Goal: Transaction & Acquisition: Register for event/course

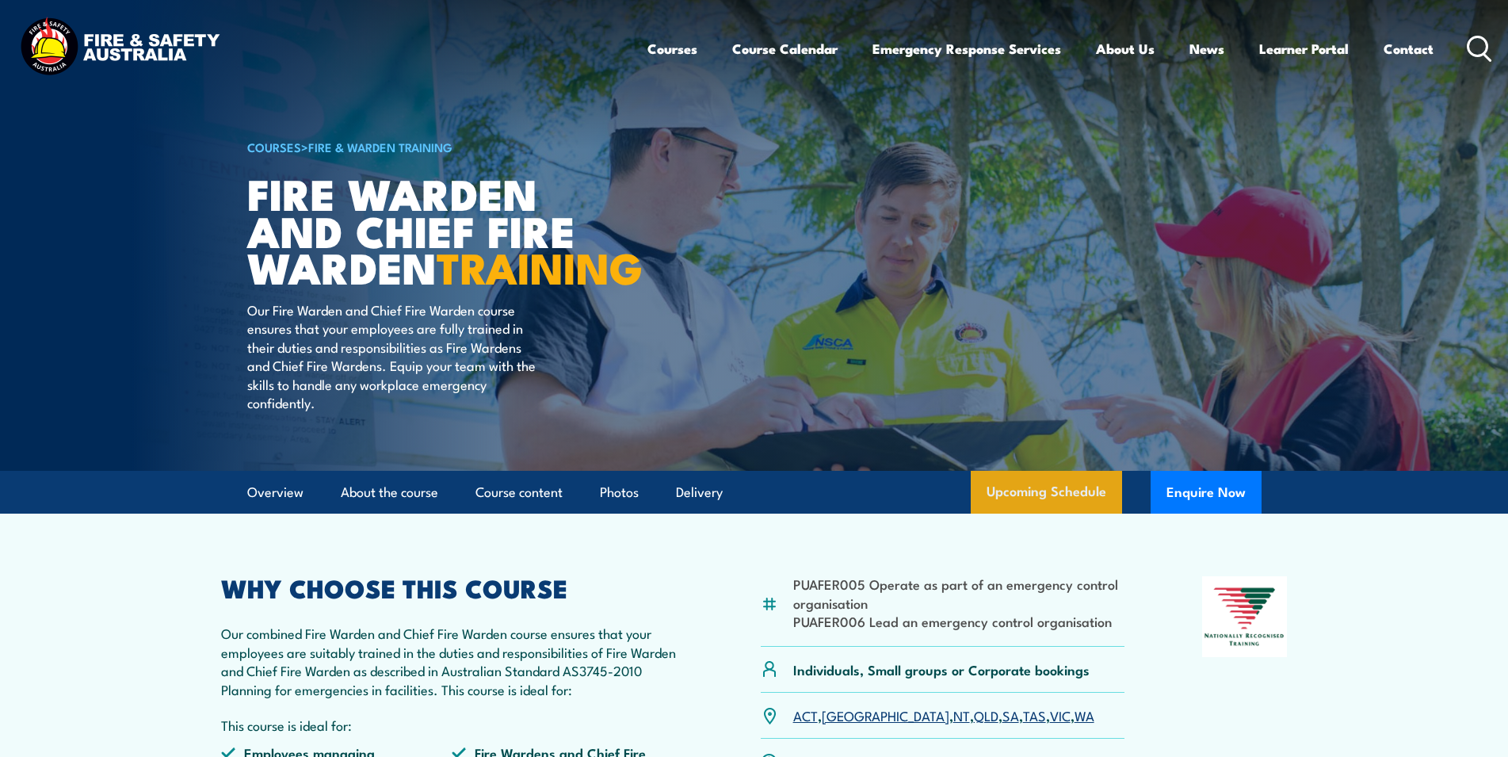
click at [1041, 513] on link "Upcoming Schedule" at bounding box center [1046, 492] width 151 height 43
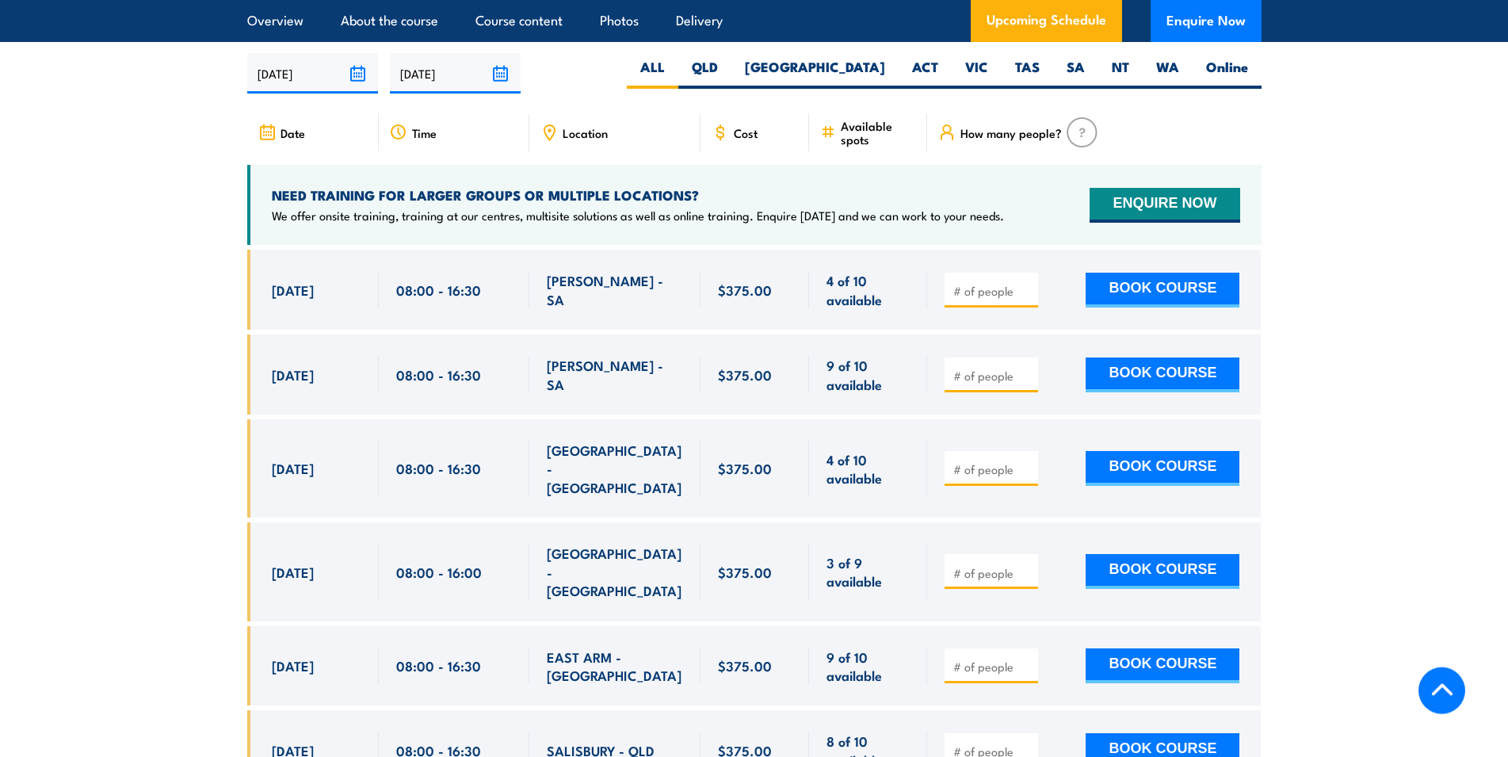
scroll to position [2807, 0]
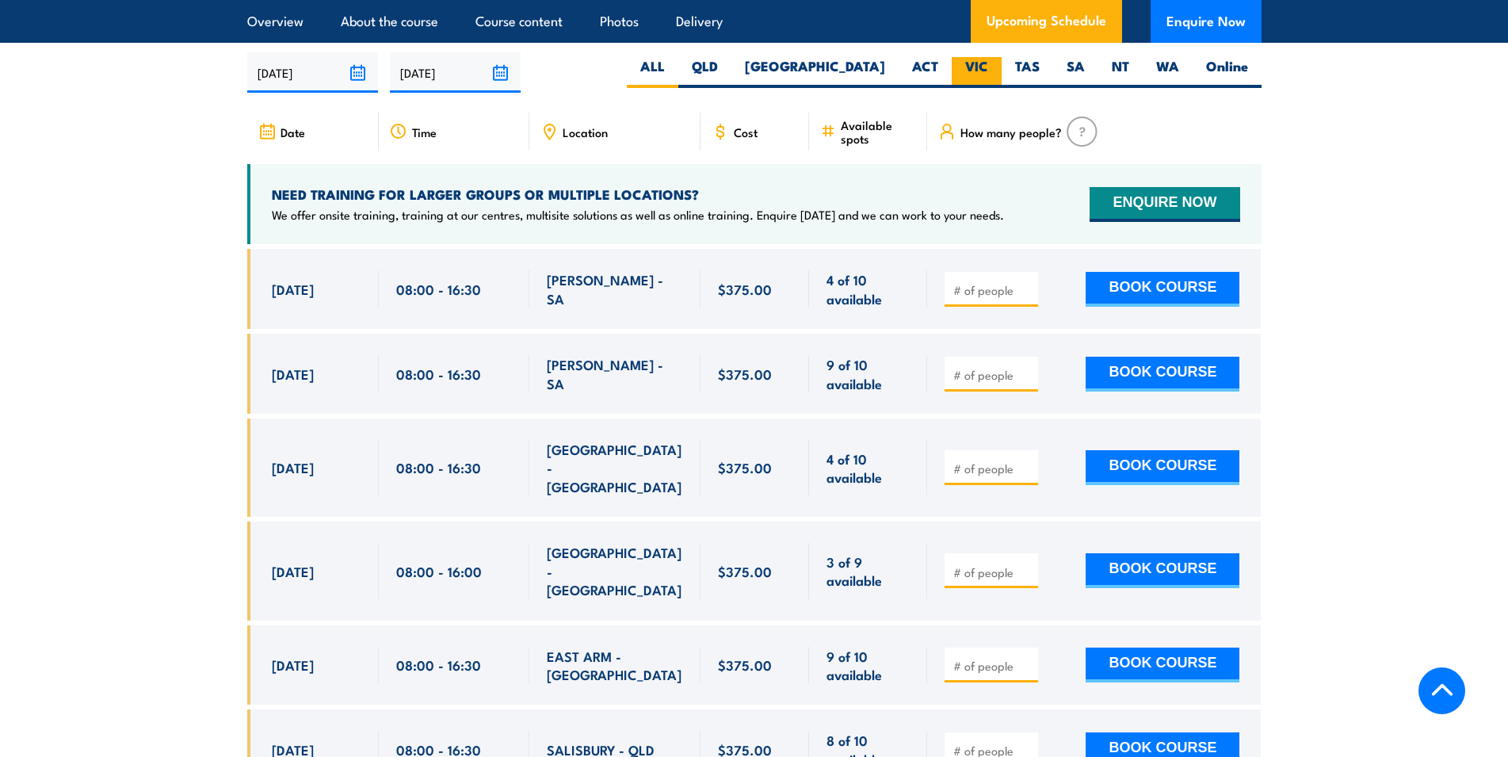
click at [983, 67] on label "VIC" at bounding box center [977, 72] width 50 height 31
click at [988, 67] on input "VIC" at bounding box center [993, 62] width 10 height 10
radio input "true"
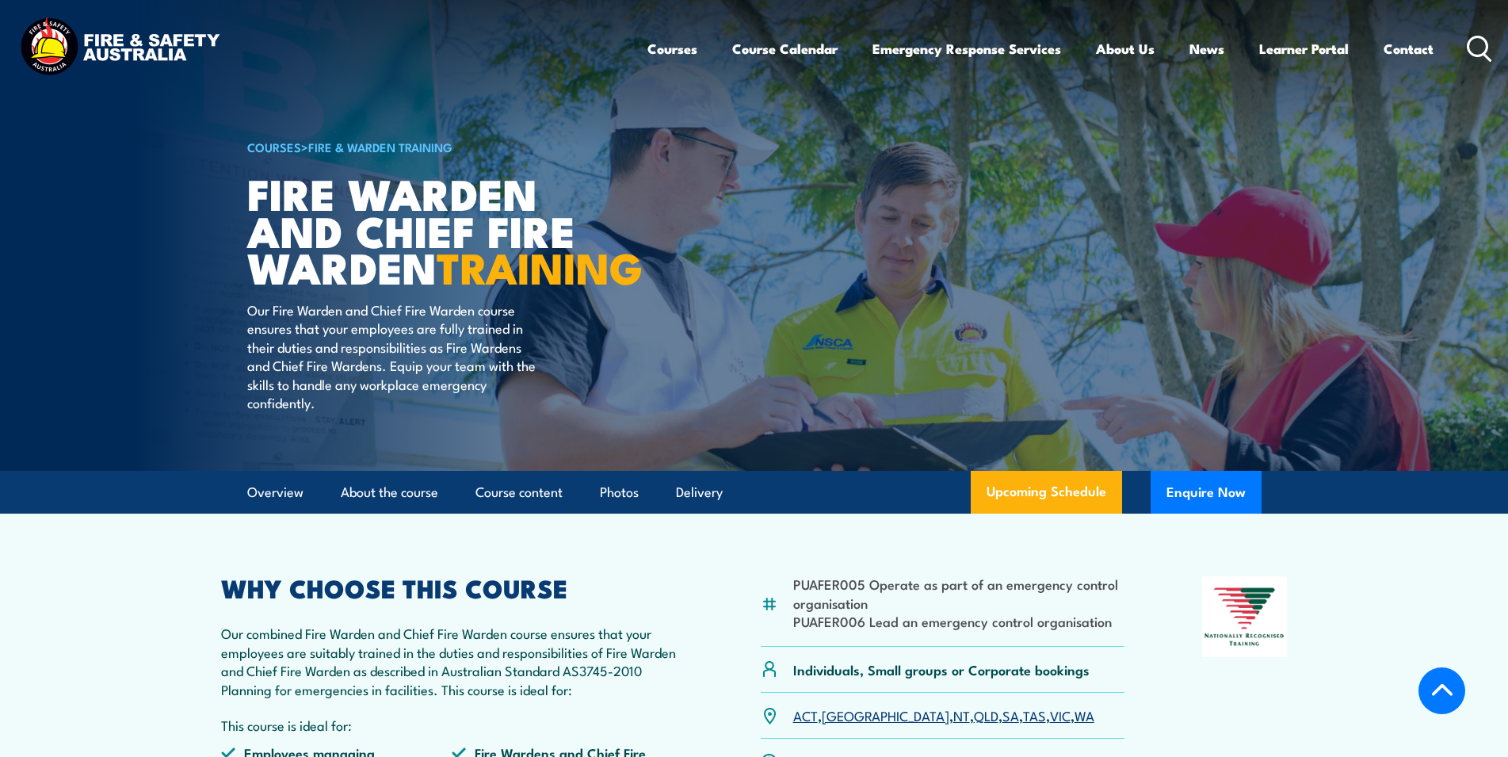
scroll to position [2807, 0]
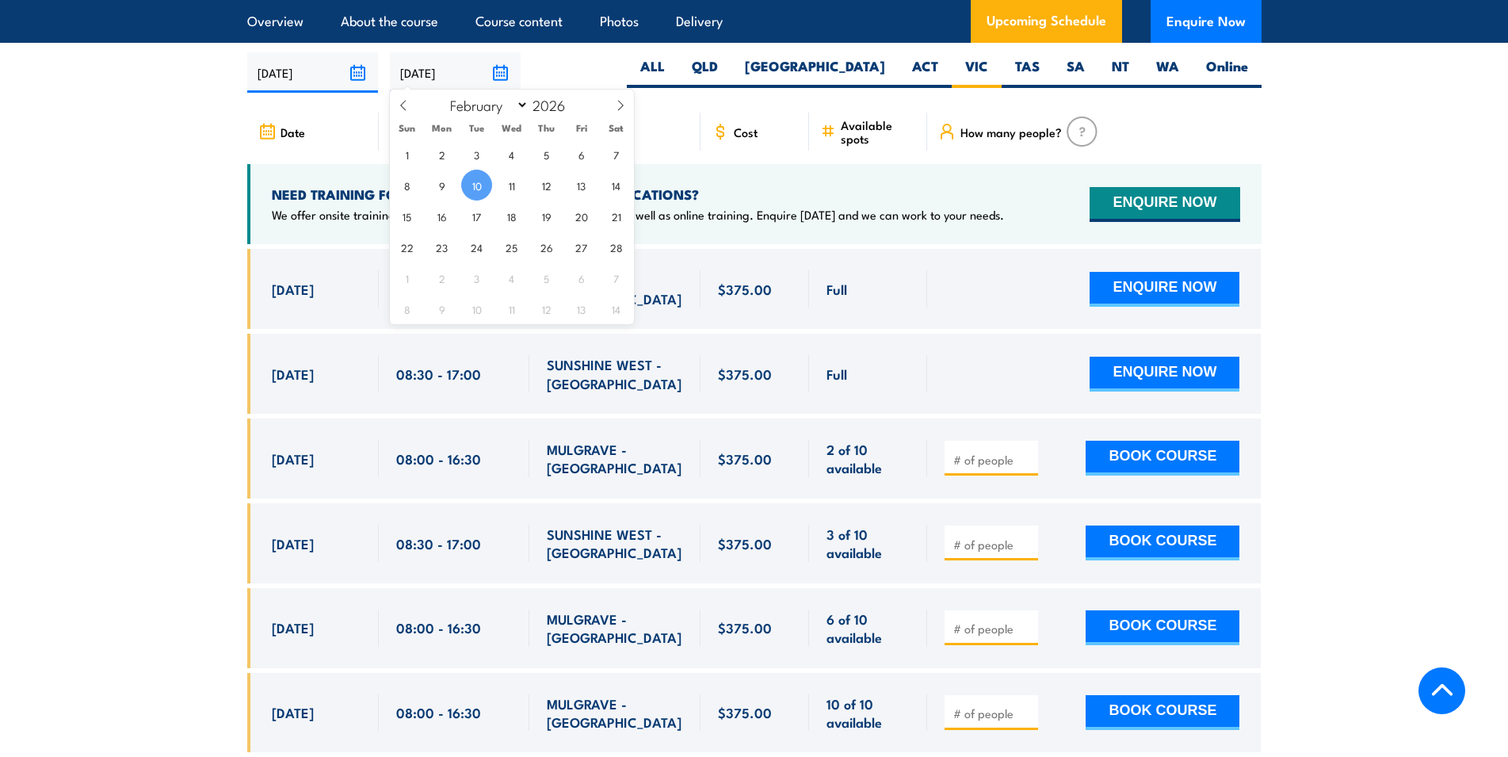
click at [493, 69] on input "10/02/2026" at bounding box center [455, 72] width 131 height 40
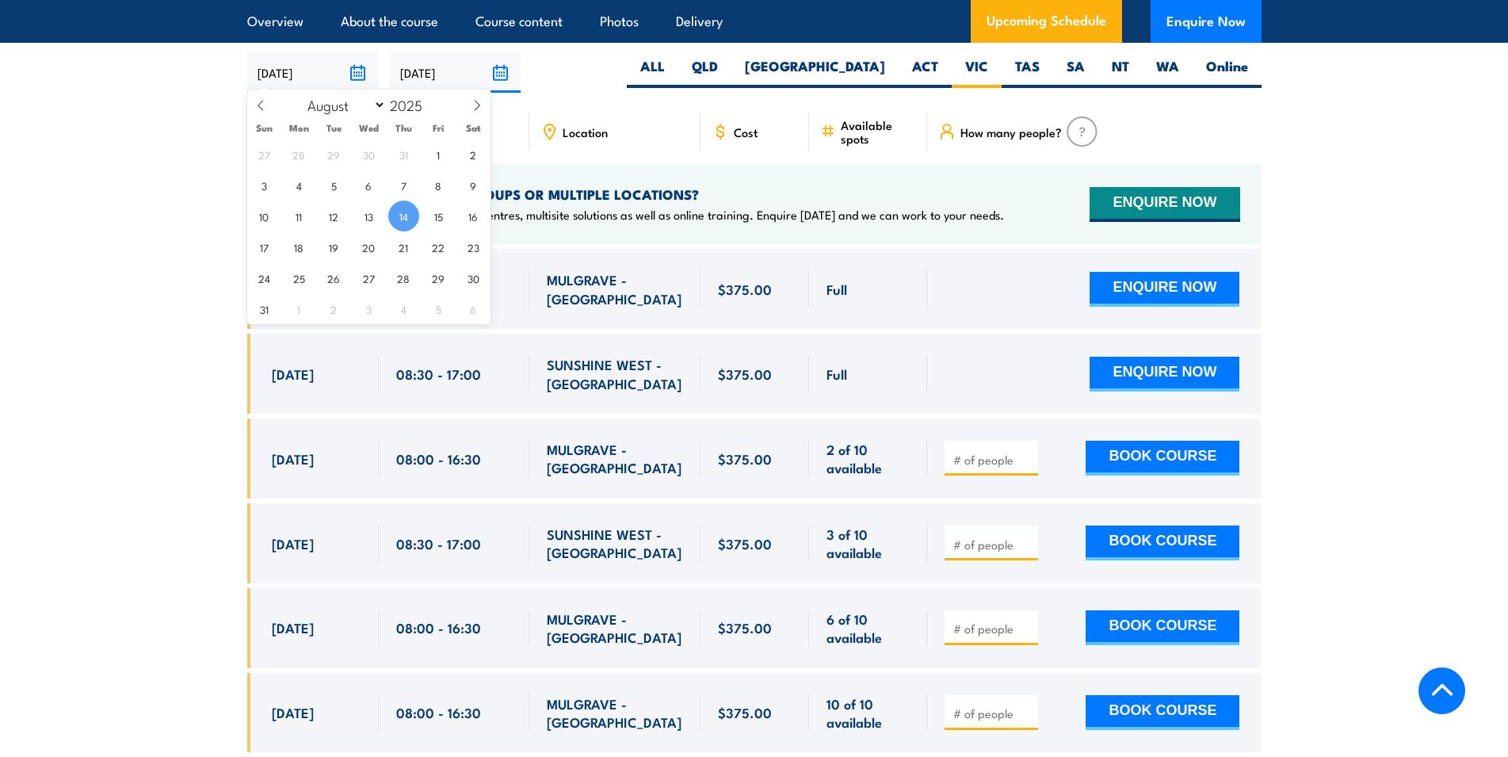
click at [359, 59] on input "[DATE]" at bounding box center [312, 72] width 131 height 40
click at [475, 106] on icon at bounding box center [476, 105] width 11 height 11
select select "8"
click at [266, 189] on span "7" at bounding box center [264, 185] width 31 height 31
type input "07/09/2025"
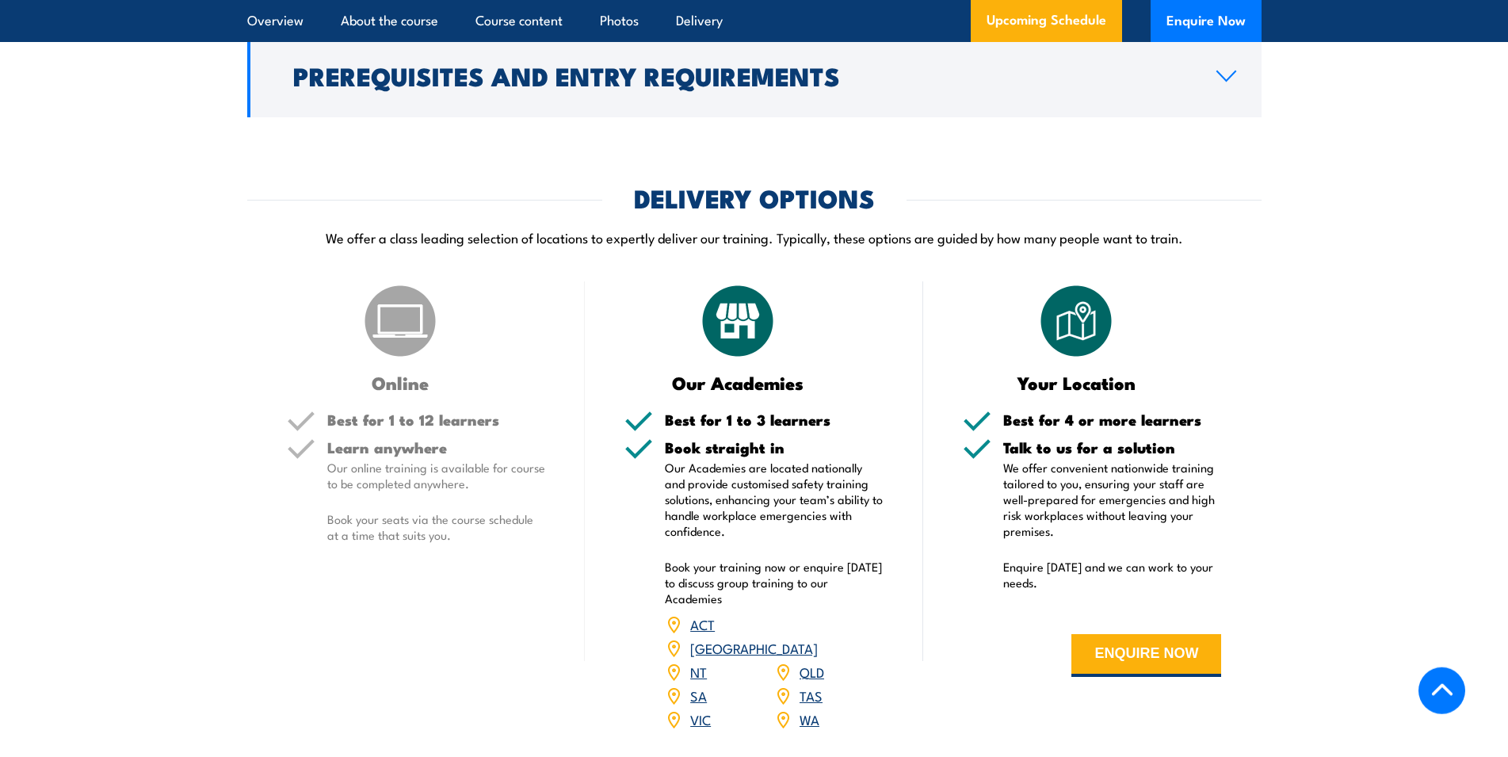
scroll to position [2182, 0]
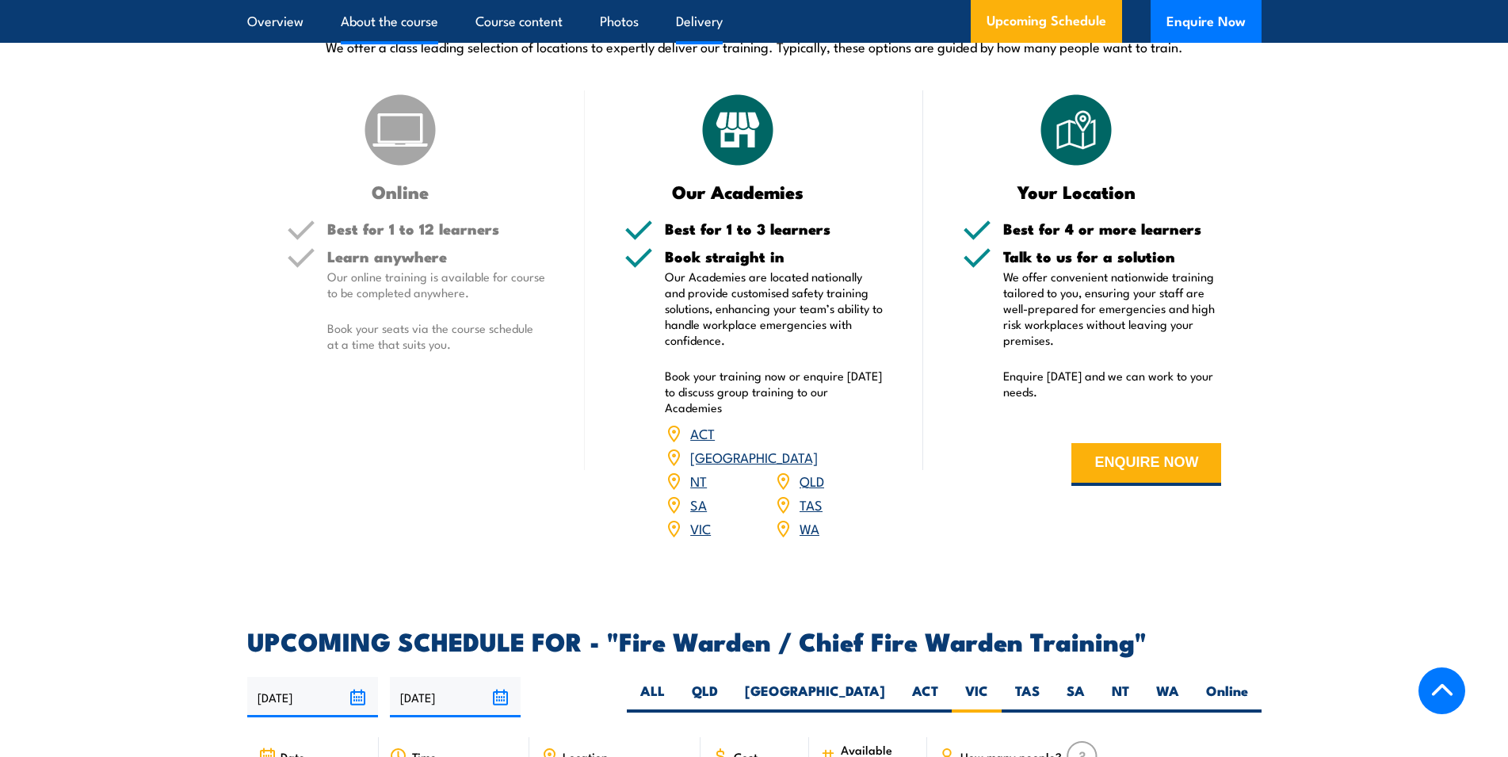
click at [370, 27] on link "About the course" at bounding box center [389, 21] width 97 height 42
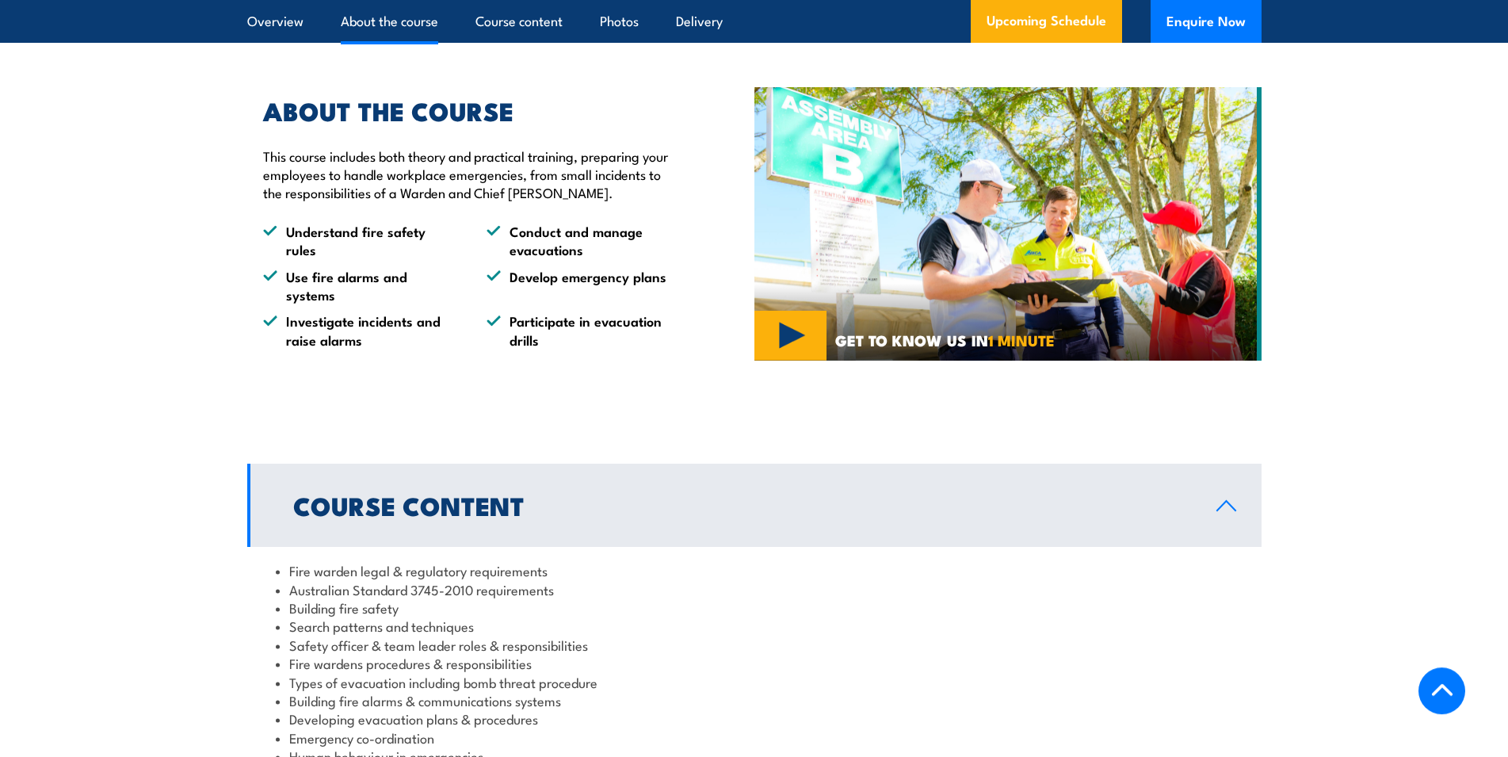
scroll to position [1136, 0]
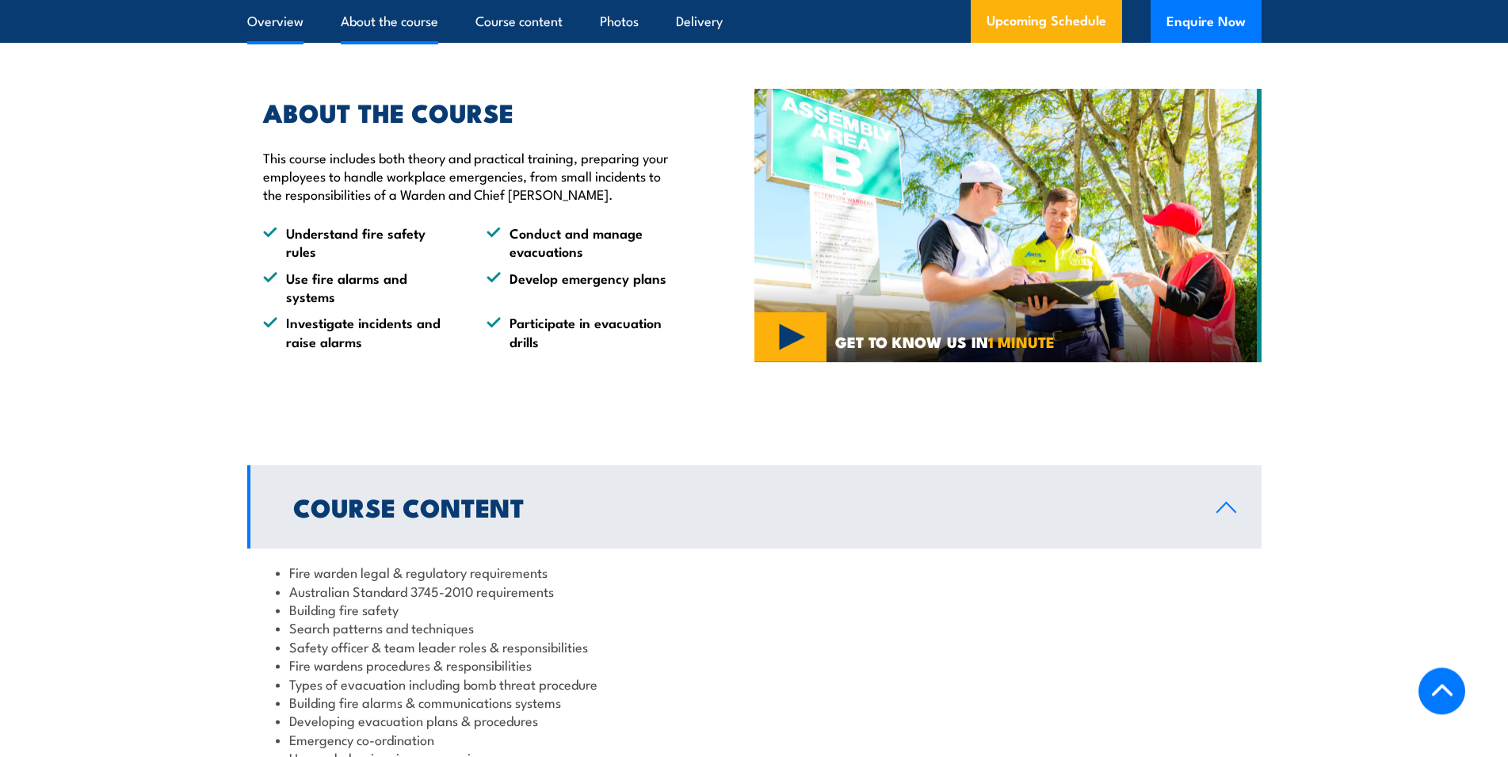
click at [297, 20] on link "Overview" at bounding box center [275, 21] width 56 height 42
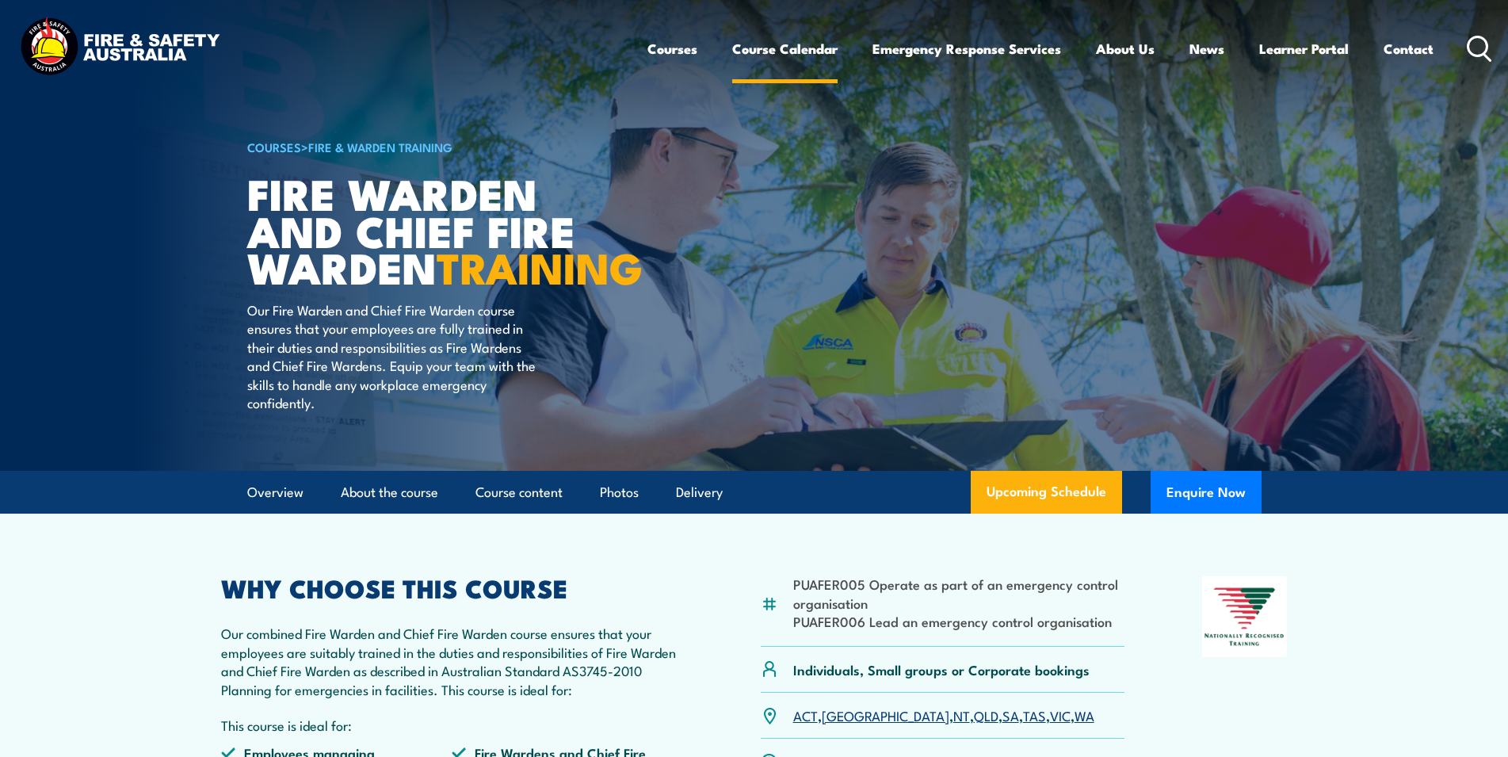
click at [785, 45] on link "Course Calendar" at bounding box center [784, 49] width 105 height 42
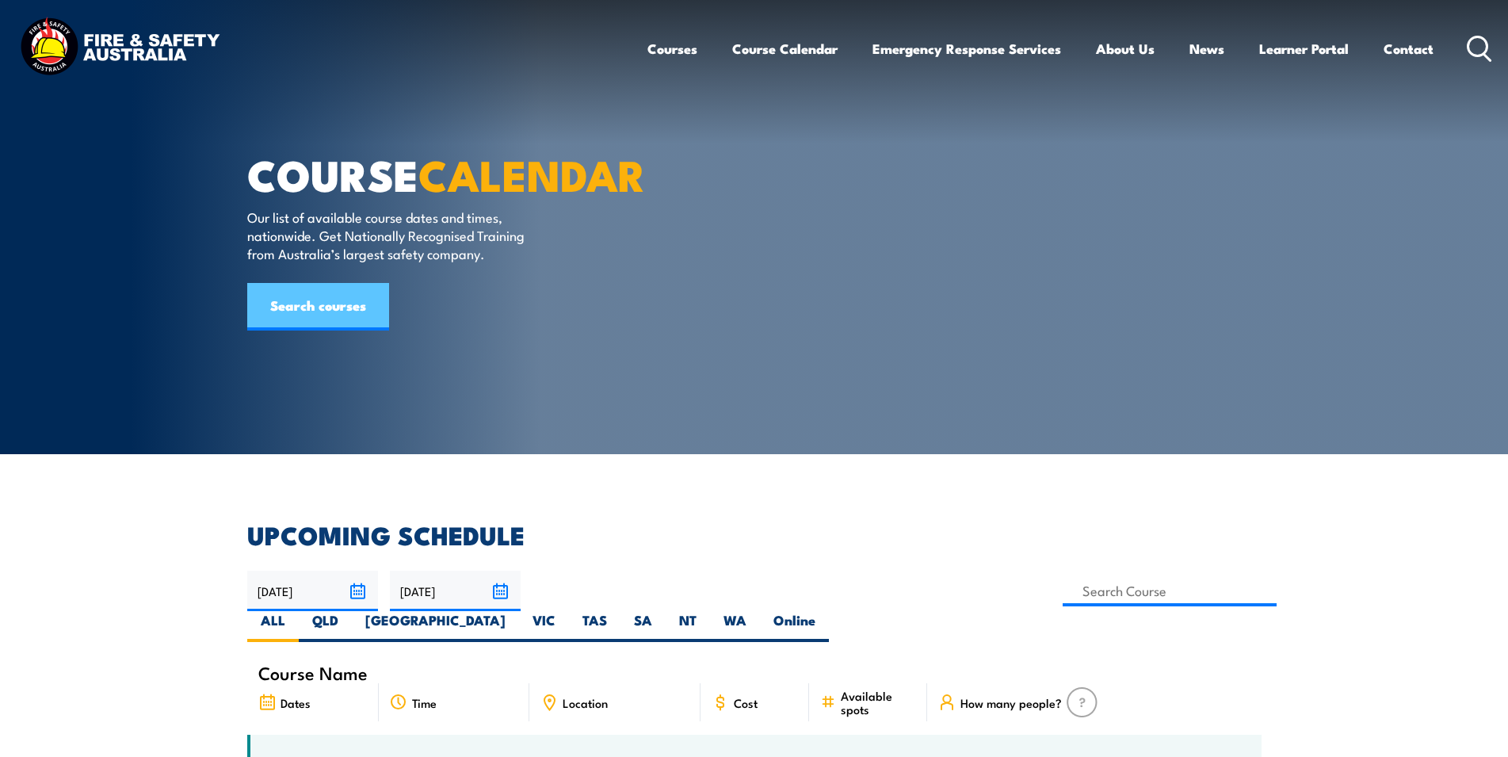
click at [364, 330] on link "Search courses" at bounding box center [318, 307] width 142 height 48
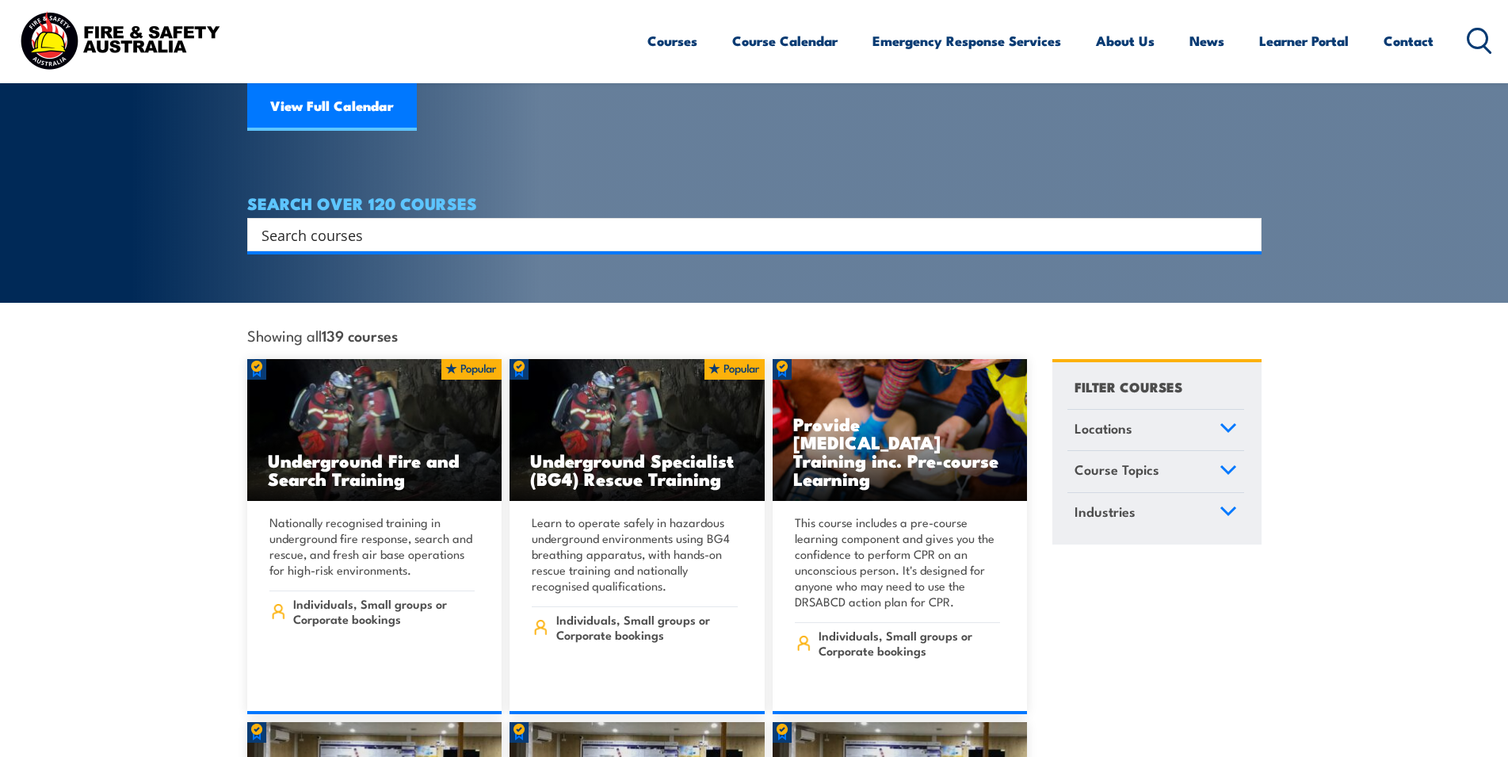
scroll to position [242, 0]
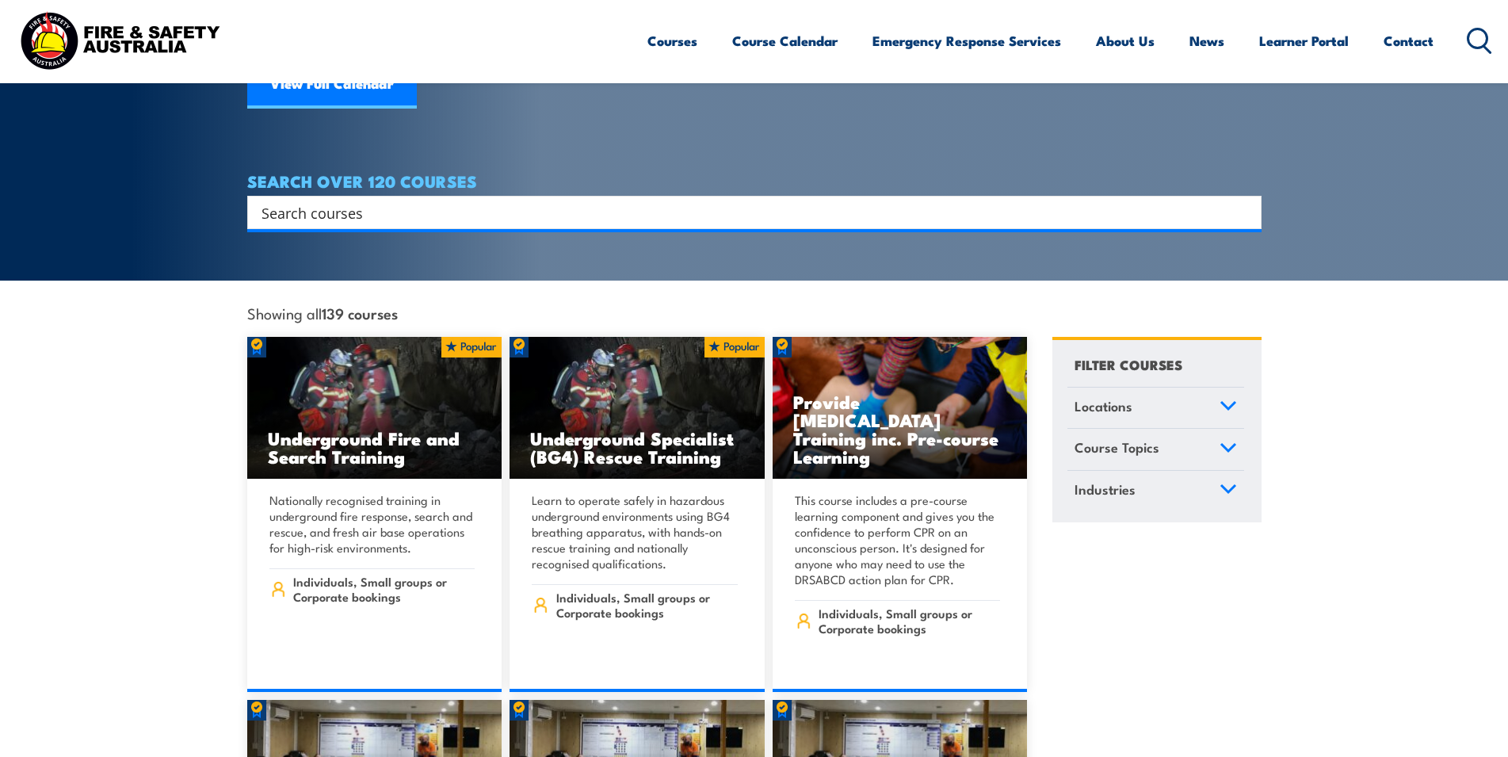
click at [1108, 387] on link "Locations" at bounding box center [1155, 407] width 177 height 41
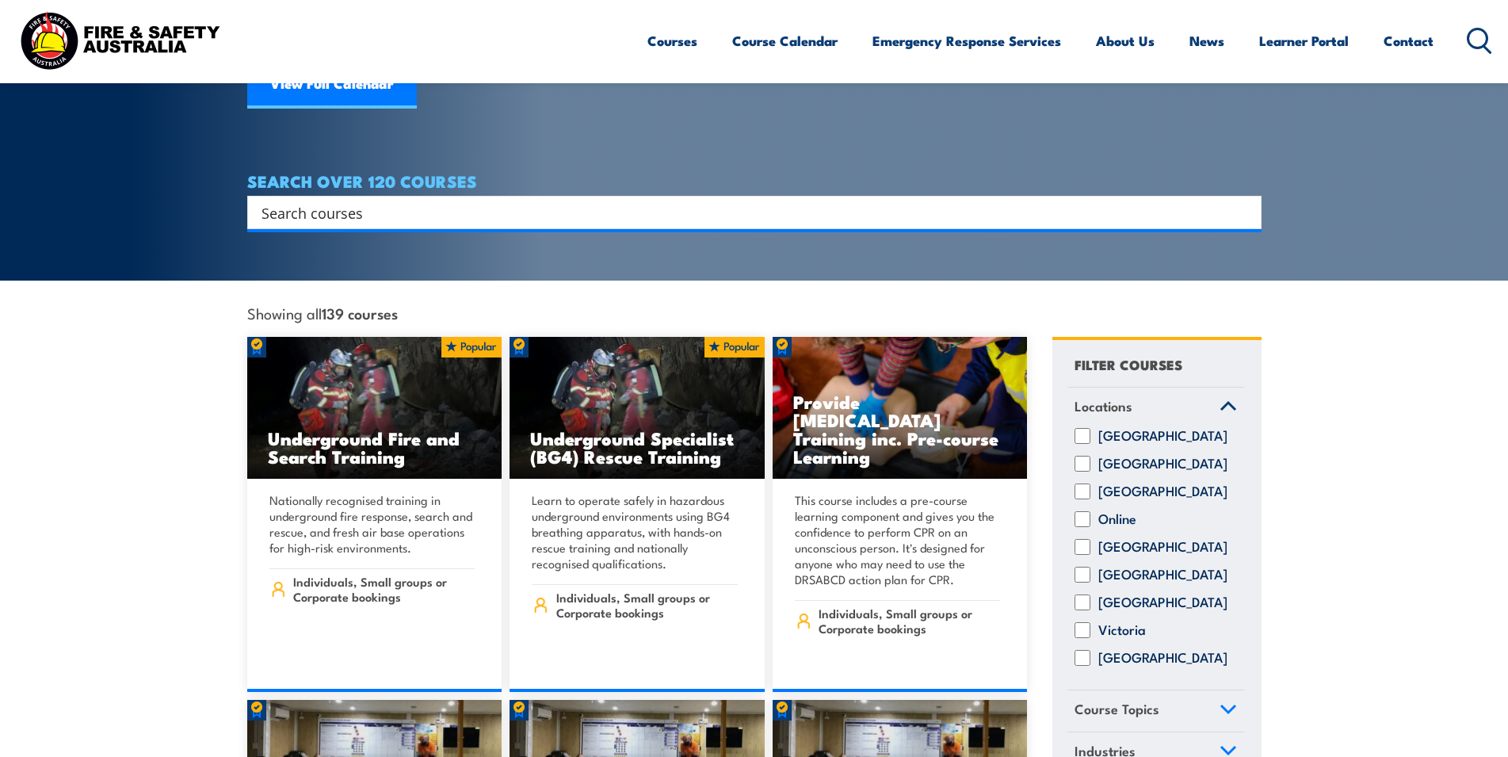
click at [1119, 622] on label "Victoria" at bounding box center [1122, 630] width 48 height 16
click at [1090, 622] on input "Victoria" at bounding box center [1082, 630] width 16 height 16
checkbox input "true"
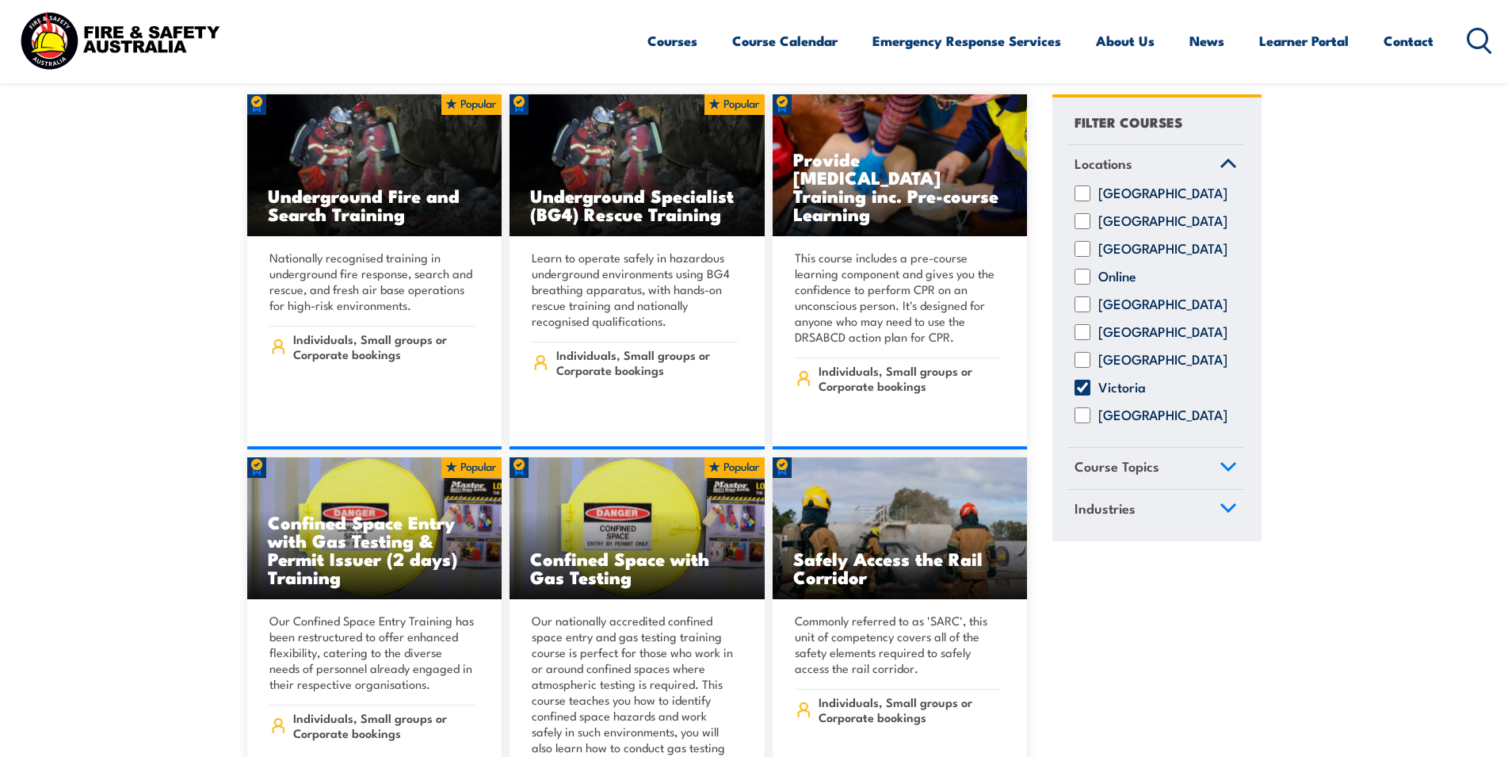
scroll to position [485, 0]
click at [1204, 467] on link "Course Topics" at bounding box center [1155, 468] width 177 height 41
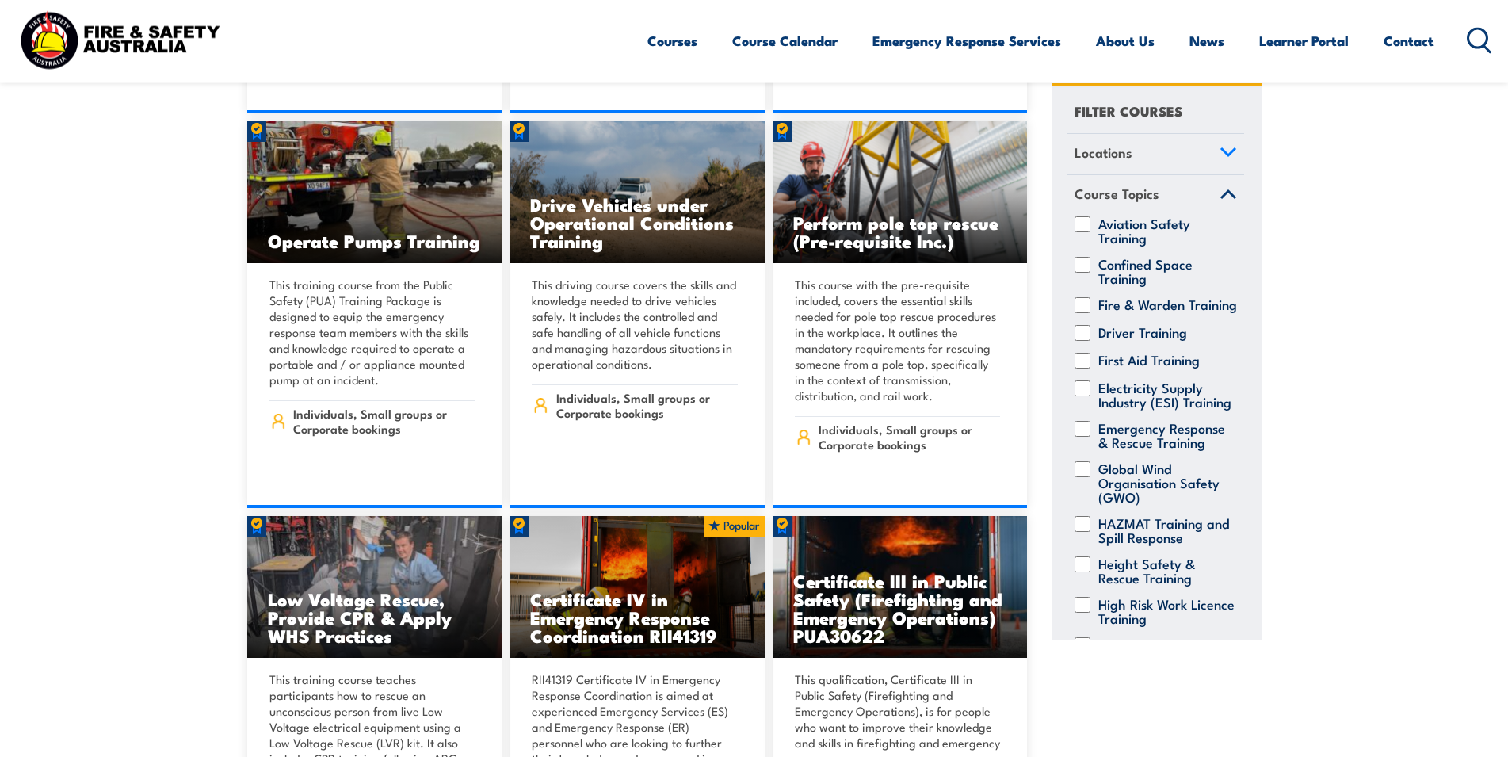
scroll to position [1536, 0]
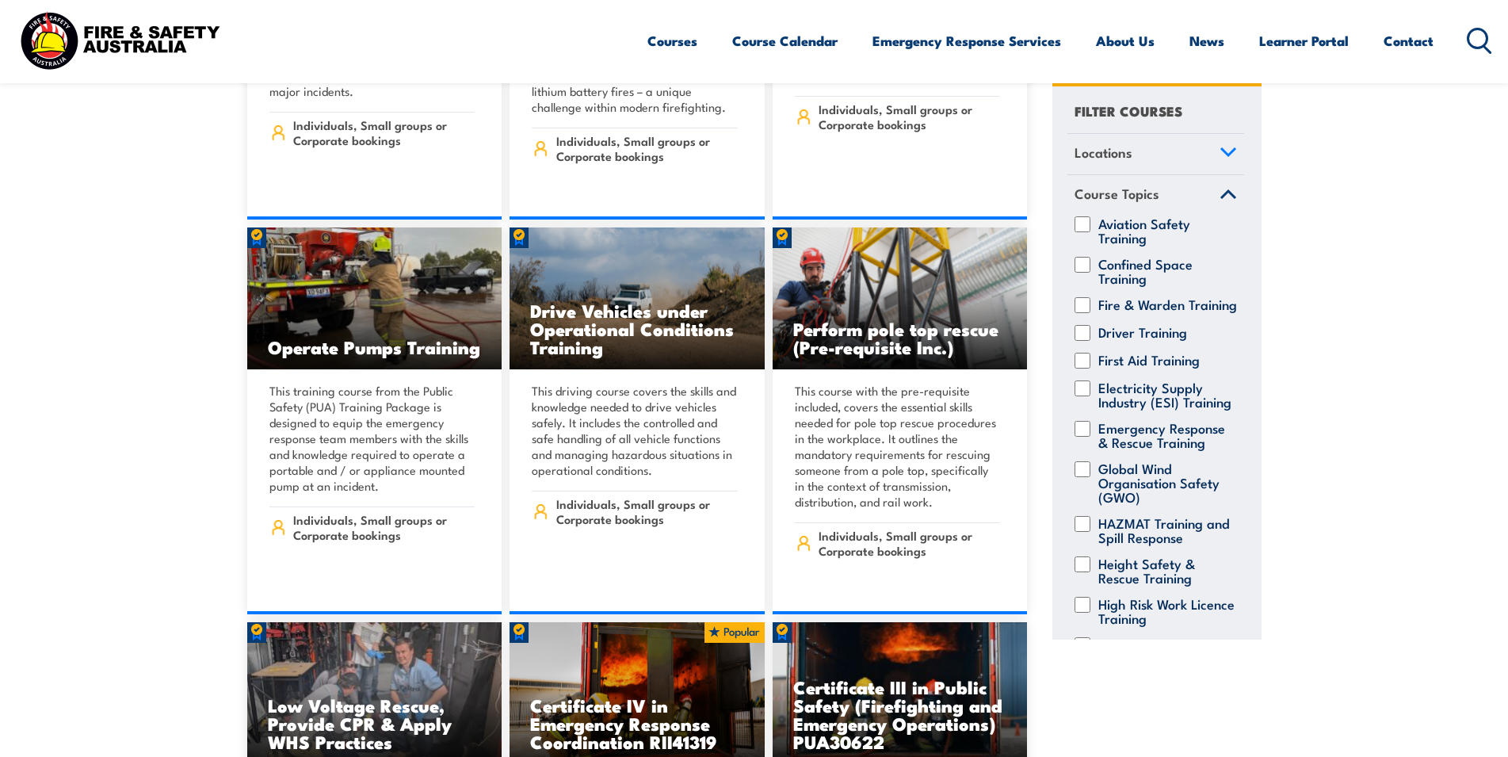
click at [1161, 309] on label "Fire & Warden Training" at bounding box center [1167, 305] width 139 height 16
click at [1090, 309] on input "Fire & Warden Training" at bounding box center [1082, 305] width 16 height 16
checkbox input "true"
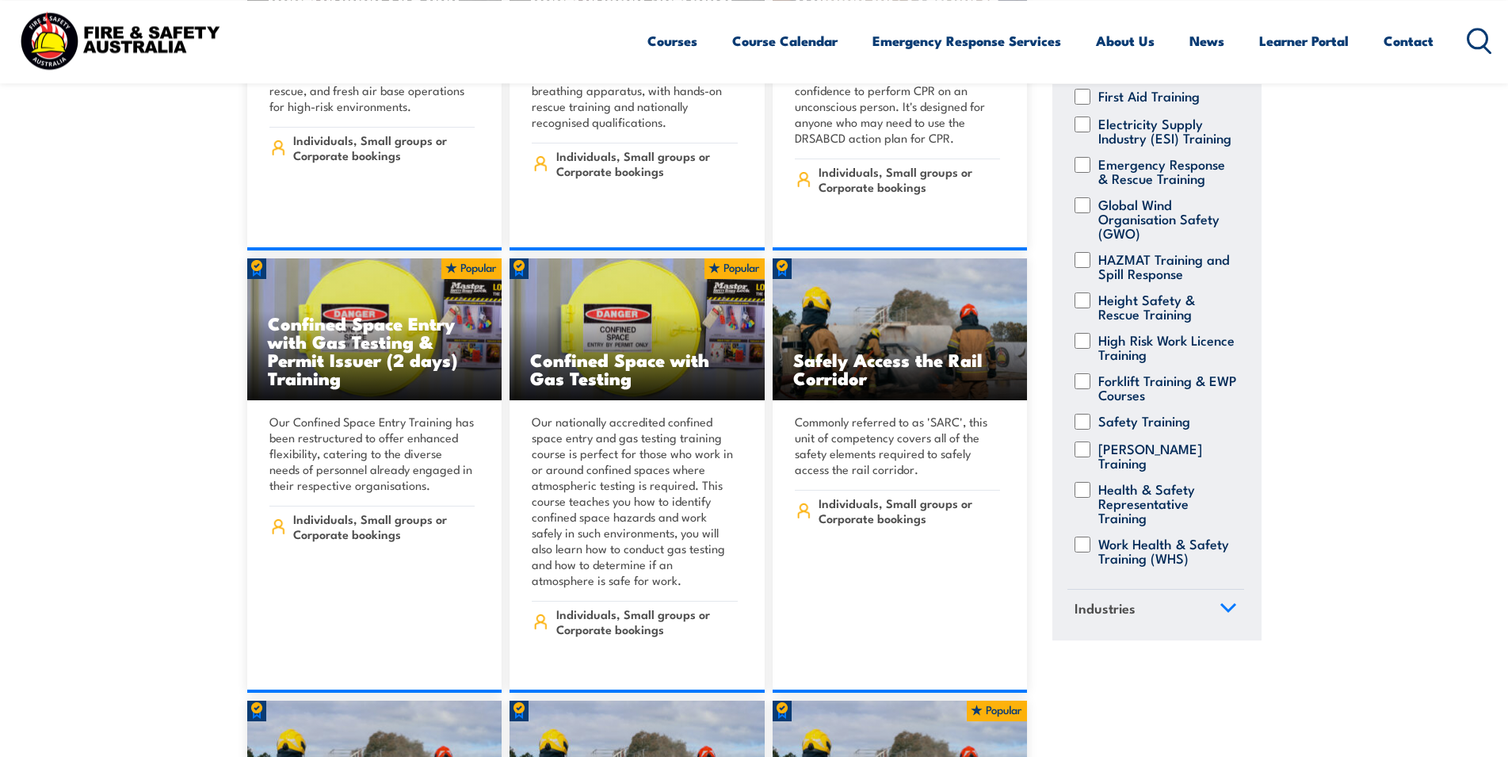
scroll to position [808, 0]
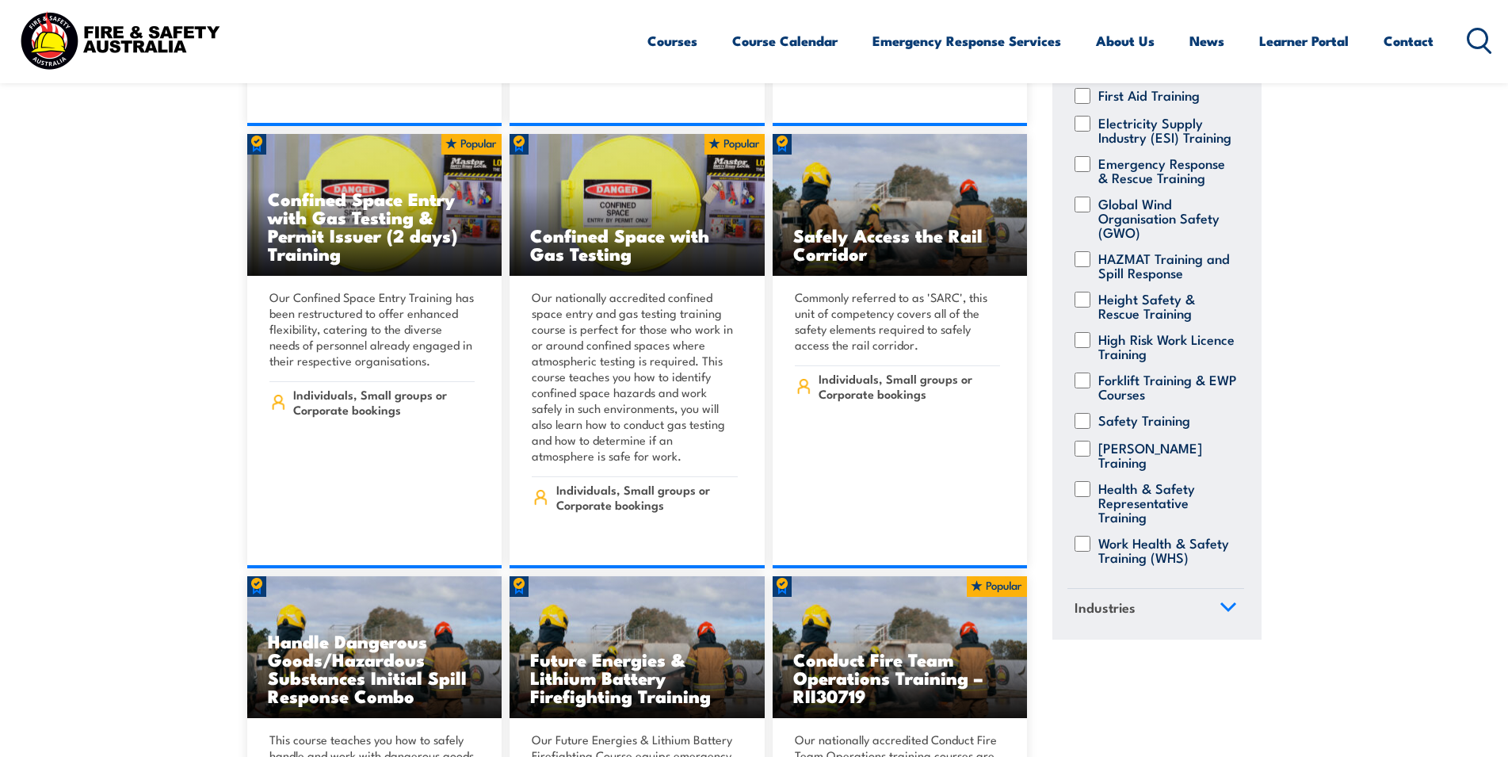
click at [1205, 607] on link "Industries" at bounding box center [1155, 609] width 177 height 41
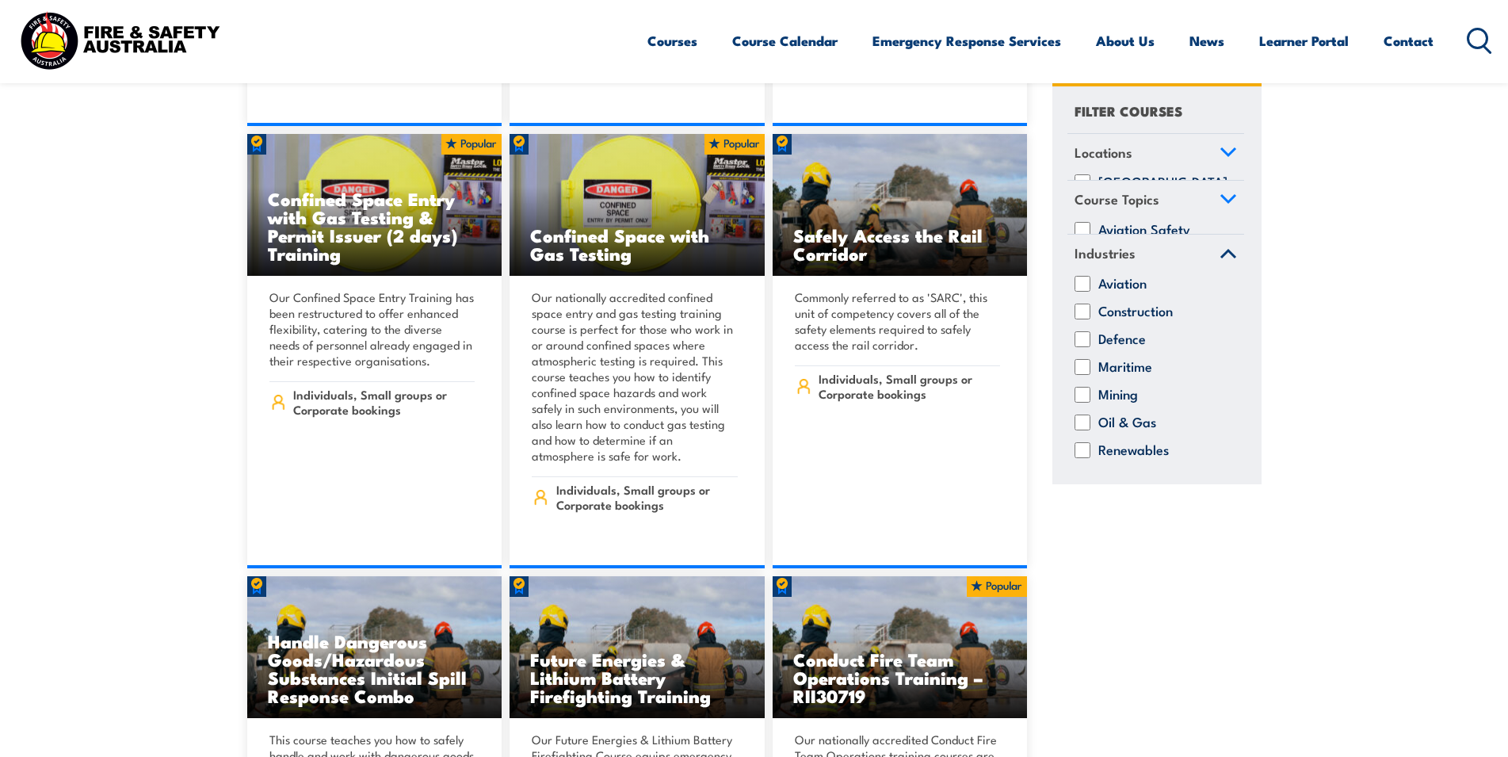
scroll to position [0, 0]
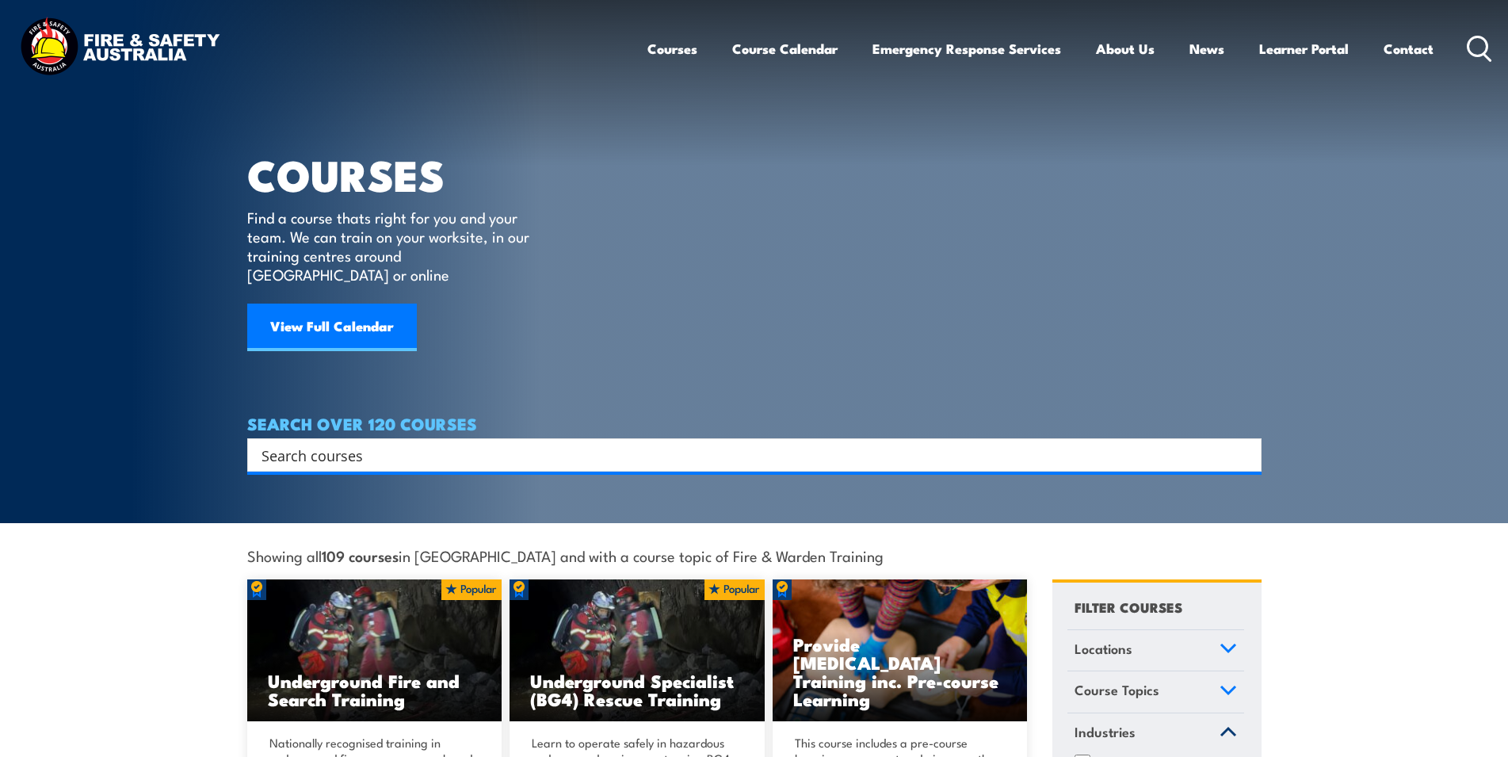
click at [541, 443] on input "Search input" at bounding box center [743, 455] width 965 height 24
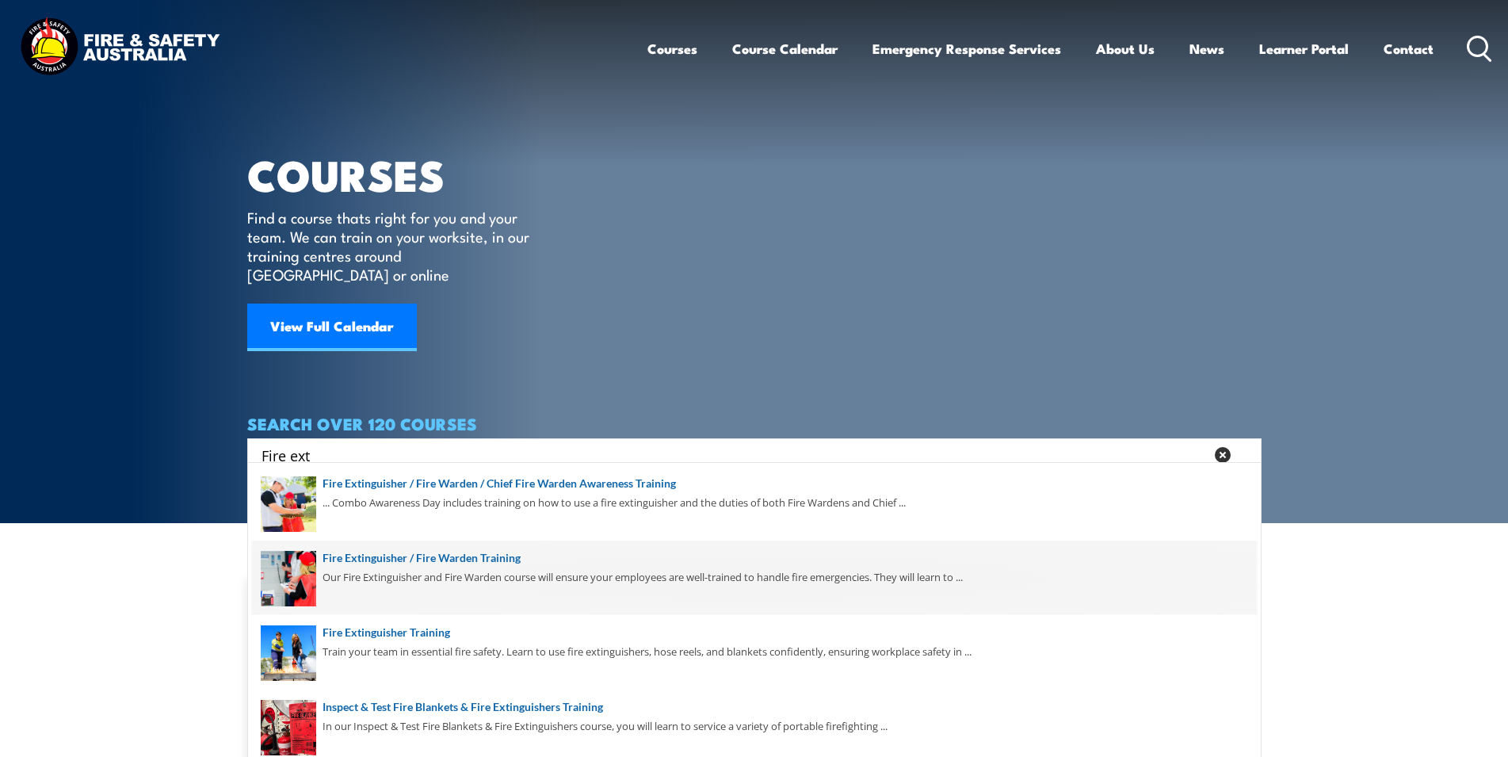
type input "Fire ext"
click at [444, 553] on span at bounding box center [754, 577] width 1005 height 74
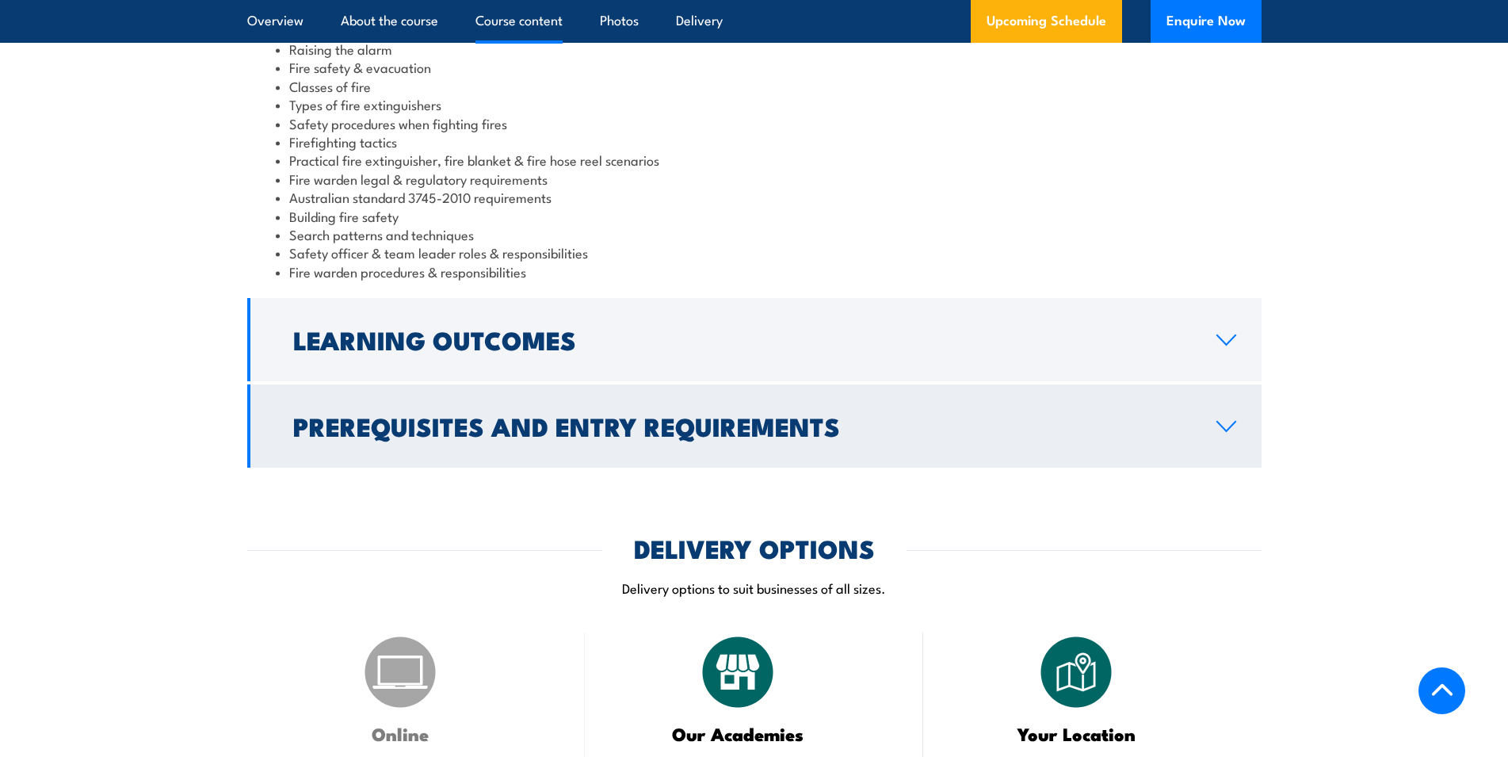
scroll to position [2101, 0]
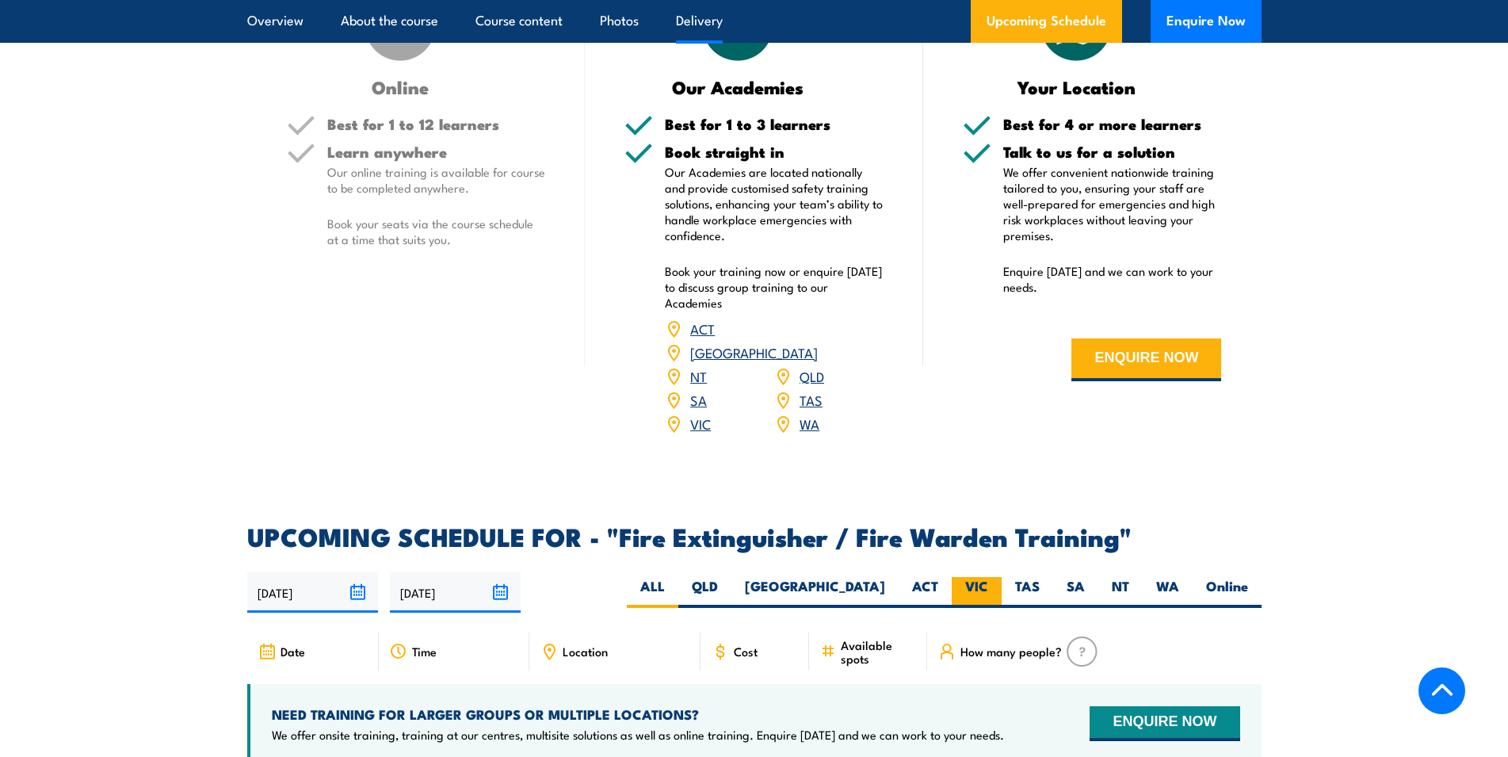
click at [987, 577] on label "VIC" at bounding box center [977, 592] width 50 height 31
click at [988, 577] on input "VIC" at bounding box center [993, 582] width 10 height 10
radio input "true"
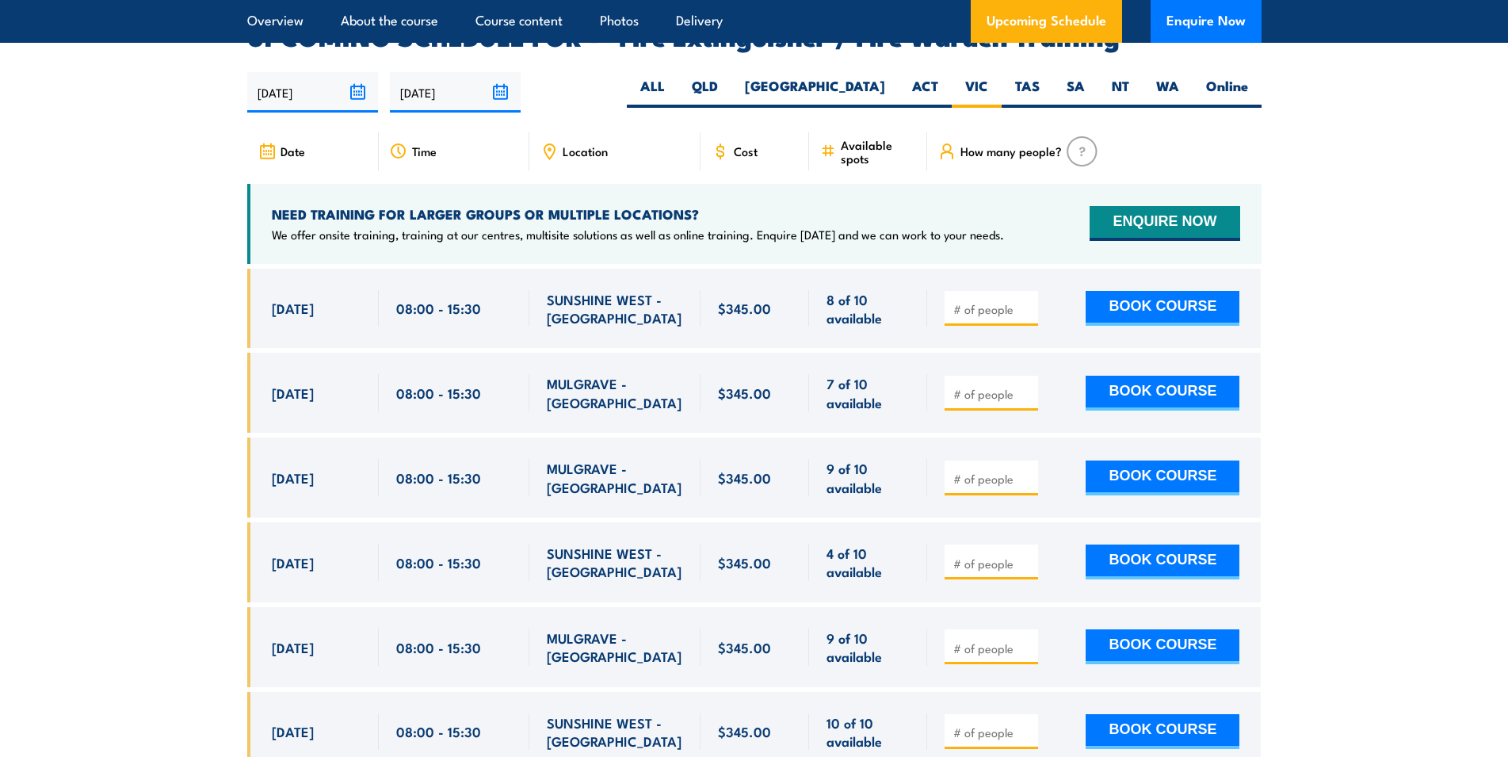
scroll to position [2601, 0]
drag, startPoint x: 354, startPoint y: 448, endPoint x: 273, endPoint y: 424, distance: 85.2
click at [273, 437] on div "[DATE] 08:00 - 08:00" at bounding box center [313, 477] width 132 height 80
copy span "[DATE]"
type input "1"
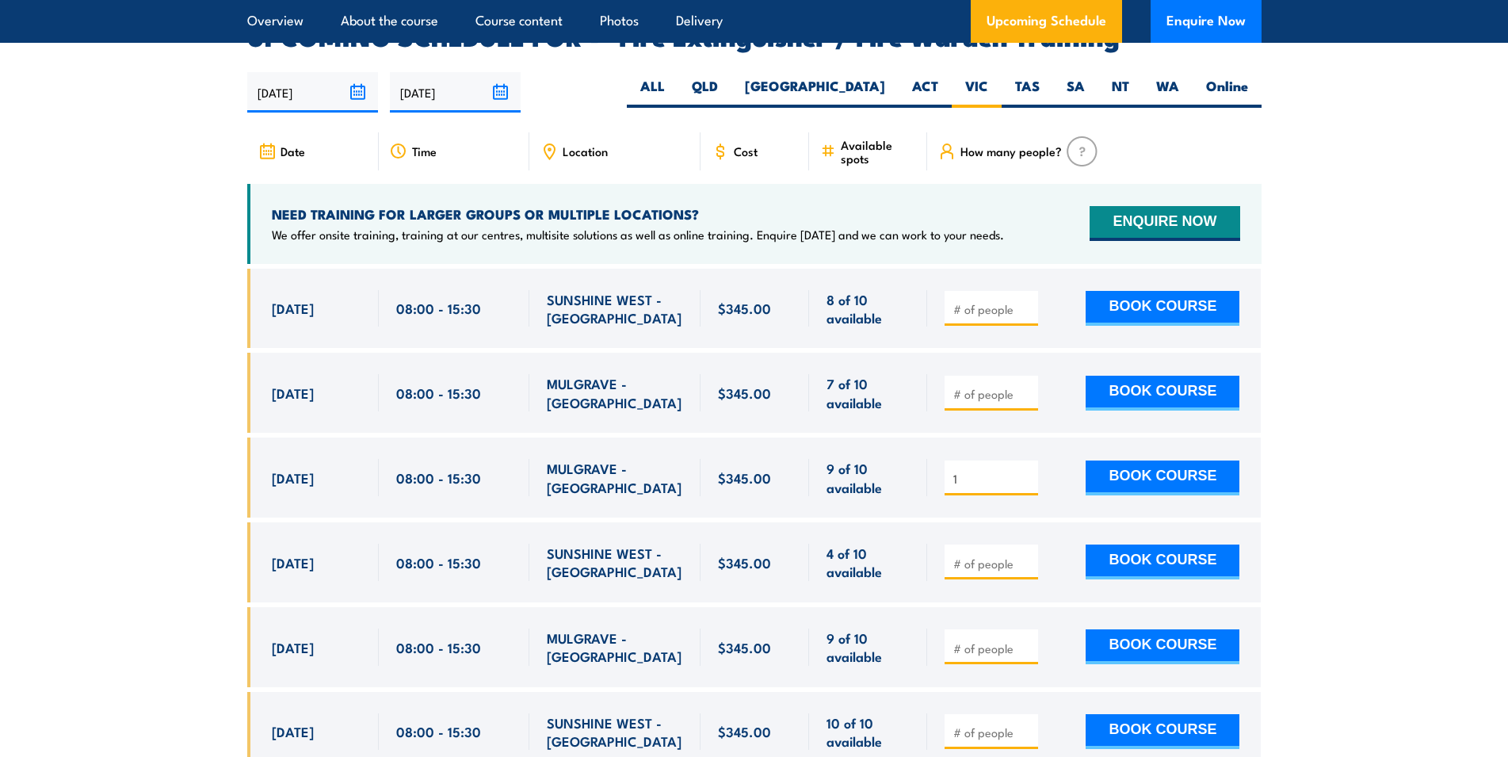
click at [1028, 471] on input "1" at bounding box center [992, 479] width 79 height 16
click at [421, 437] on div "08:00 - 15:30" at bounding box center [454, 477] width 151 height 80
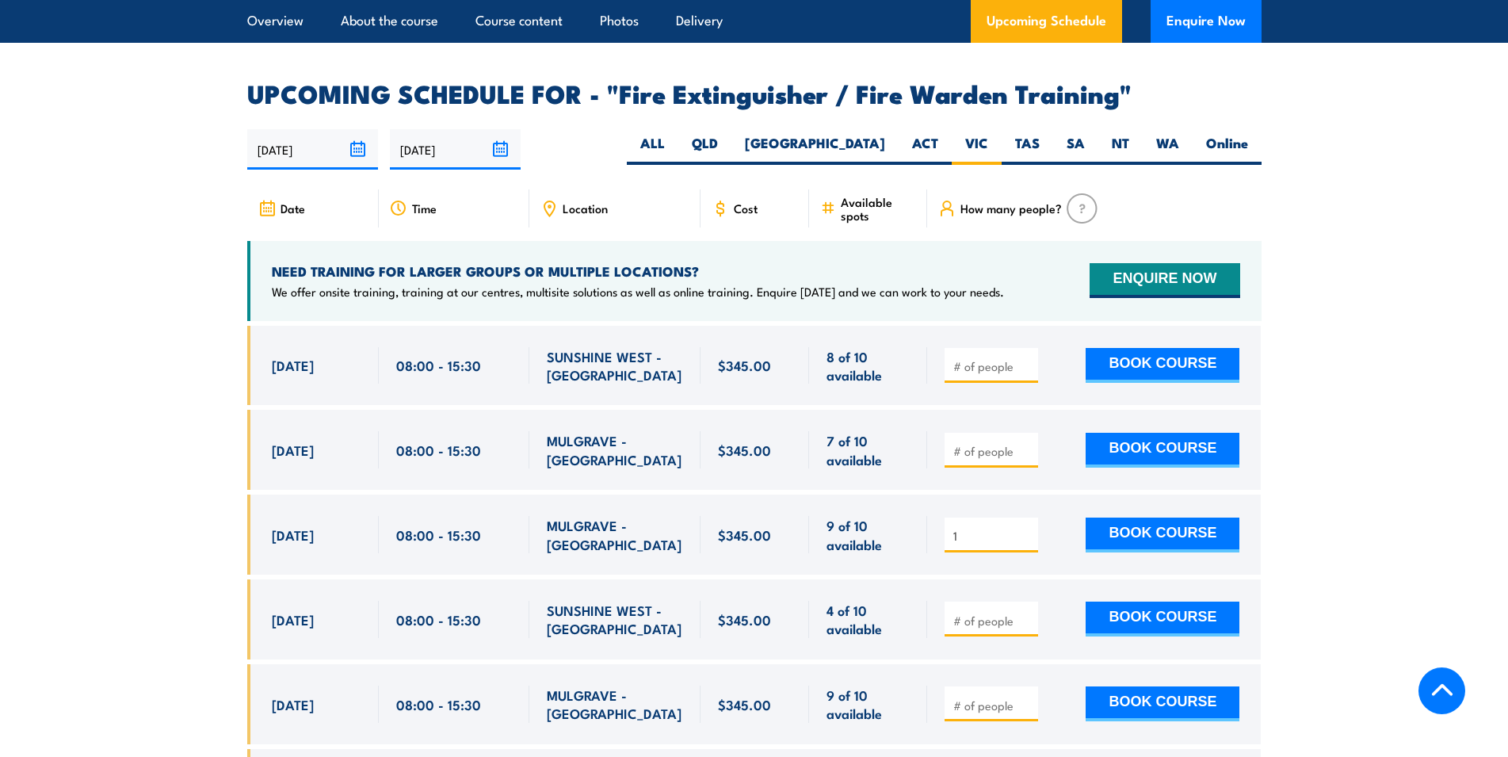
scroll to position [2586, 0]
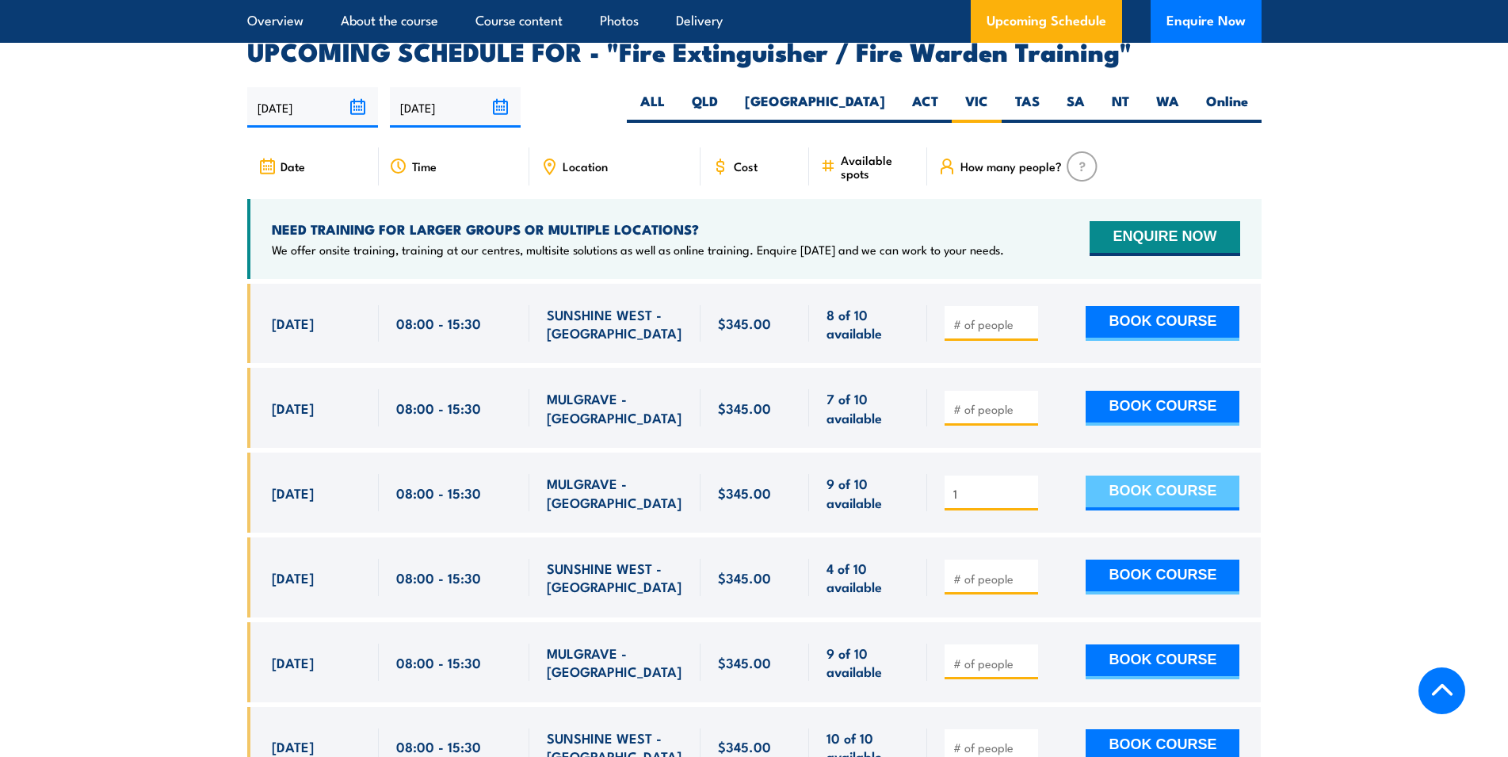
click at [1171, 475] on button "BOOK COURSE" at bounding box center [1163, 492] width 154 height 35
